Goal: Information Seeking & Learning: Learn about a topic

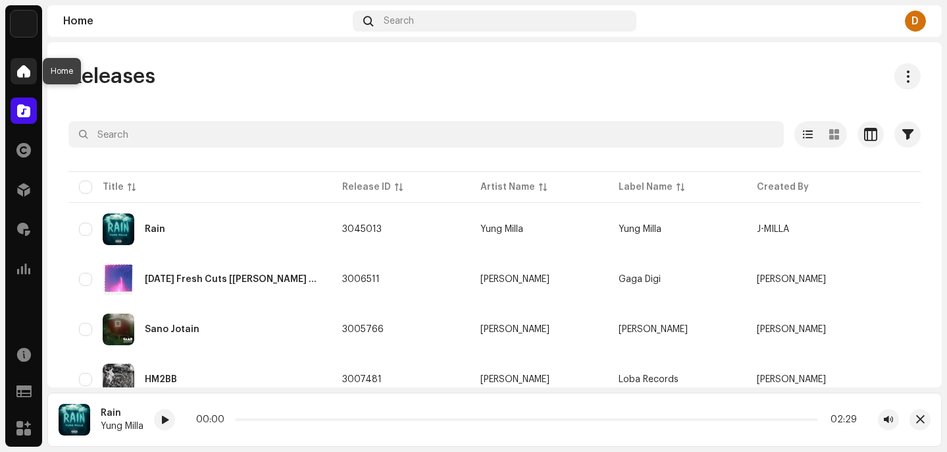
click at [21, 70] on span at bounding box center [23, 71] width 13 height 11
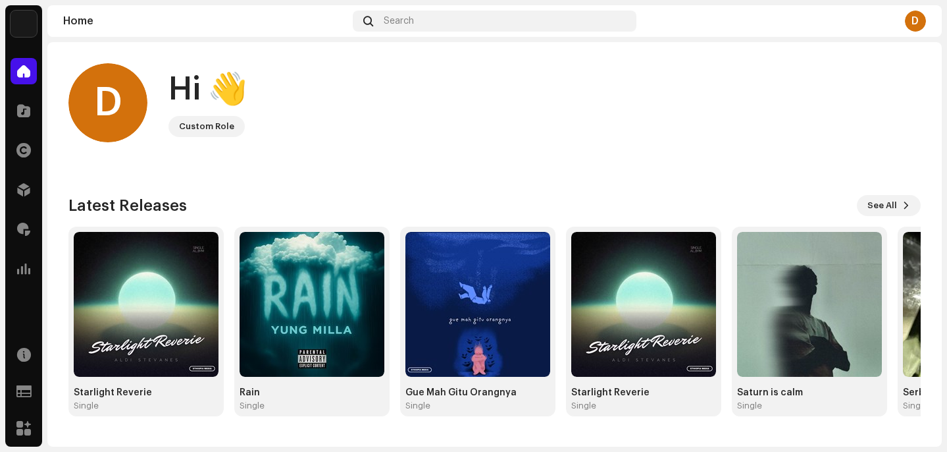
click at [407, 134] on div "D Hi 👋 Custom Role" at bounding box center [494, 102] width 852 height 79
click at [25, 109] on span at bounding box center [23, 110] width 13 height 11
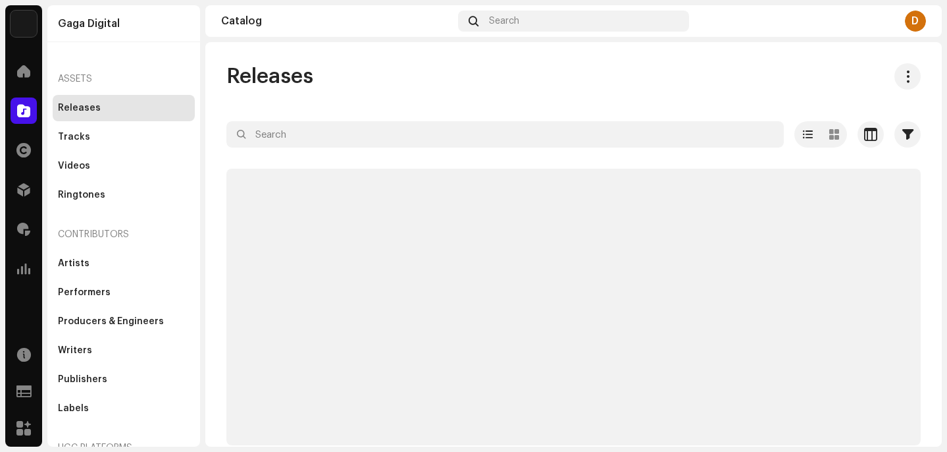
click at [328, 78] on div "Releases" at bounding box center [573, 76] width 694 height 26
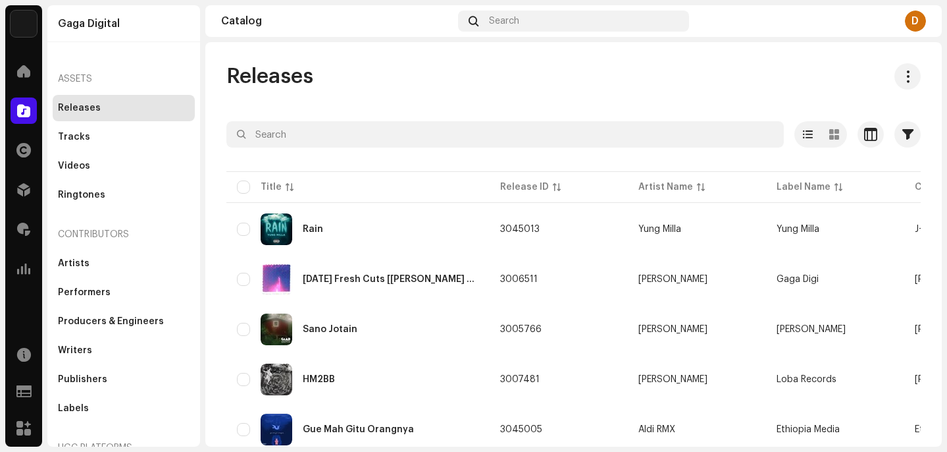
click at [328, 78] on div "Releases" at bounding box center [573, 76] width 694 height 26
click at [473, 274] on div "[DATE] Fresh Cuts [[PERSON_NAME] Remix]" at bounding box center [391, 278] width 176 height 9
